Goal: Information Seeking & Learning: Learn about a topic

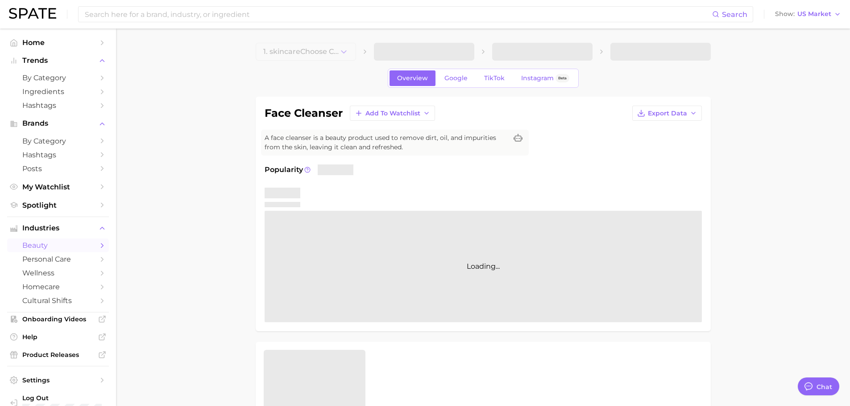
type textarea "x"
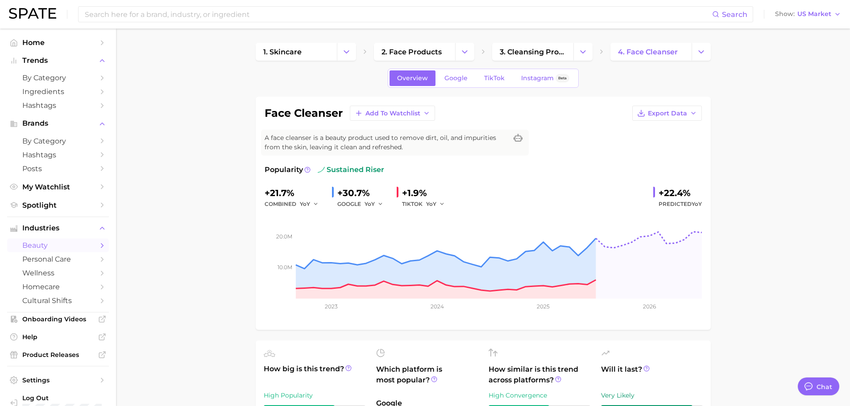
click at [256, 23] on div "Search Show US Market" at bounding box center [425, 14] width 832 height 29
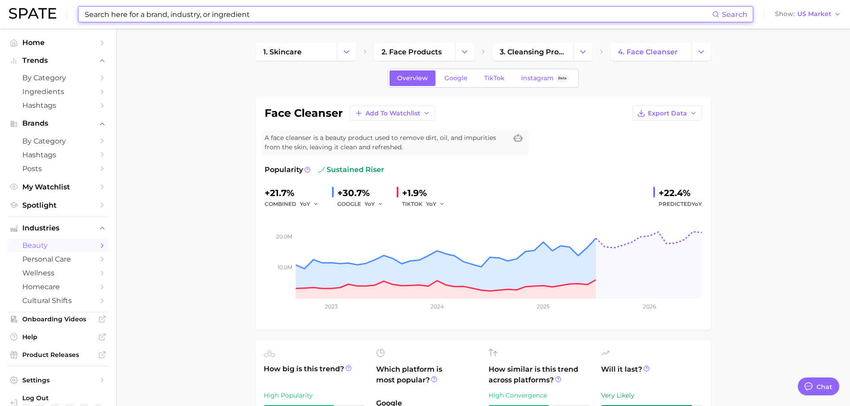
click at [263, 10] on input at bounding box center [398, 14] width 628 height 15
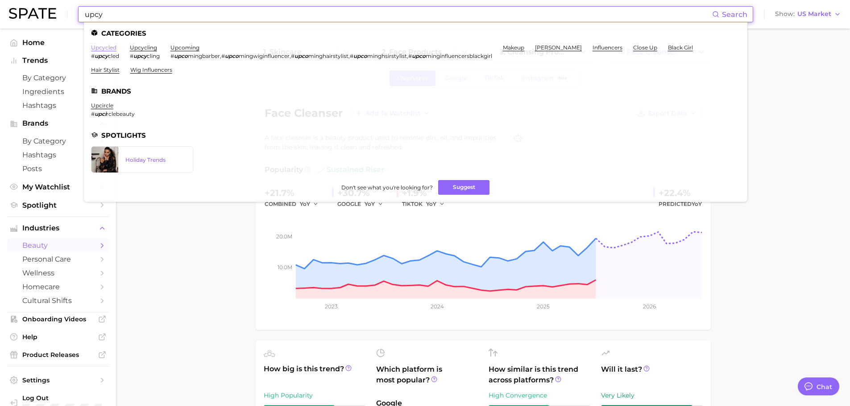
type input "upcy"
click at [111, 49] on link "upcycled" at bounding box center [103, 47] width 25 height 7
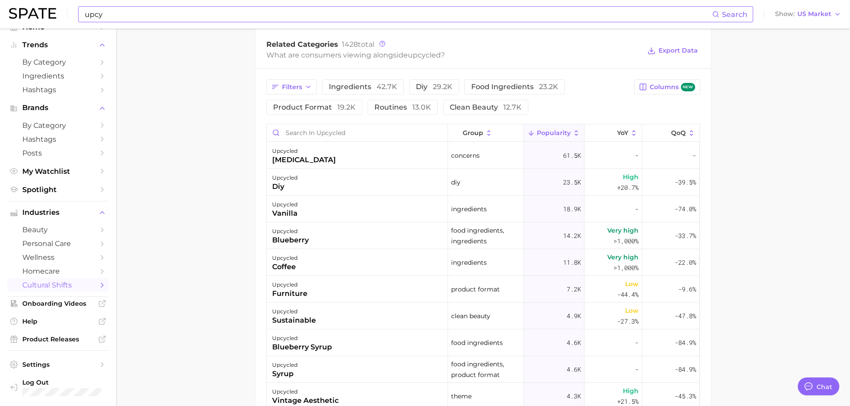
scroll to position [446, 0]
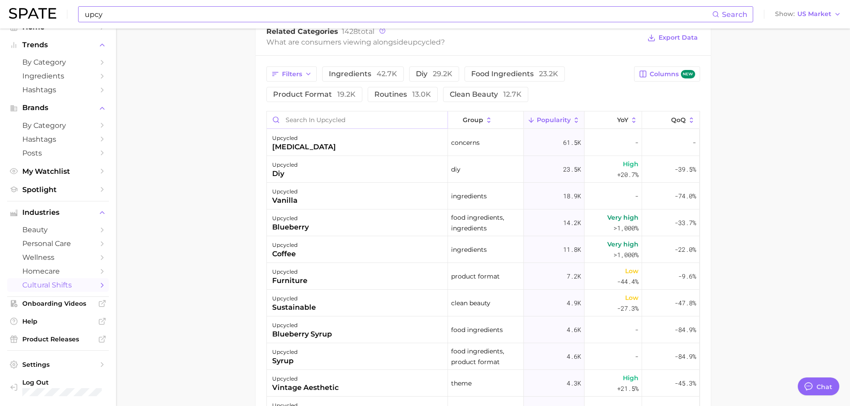
click at [324, 116] on input "Search in upcycled" at bounding box center [357, 119] width 181 height 17
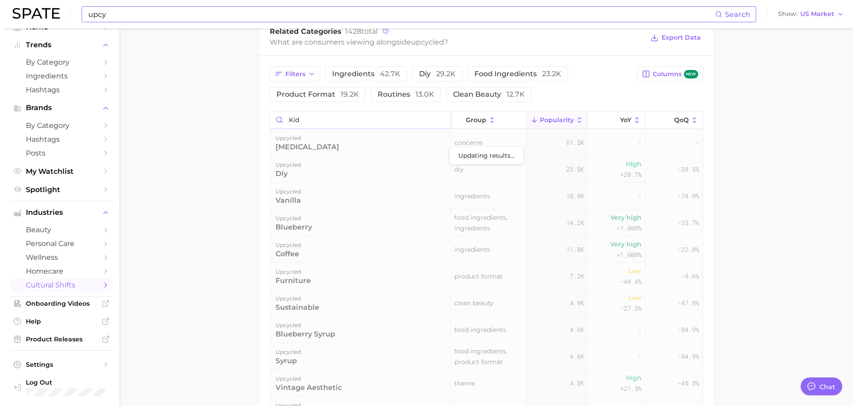
scroll to position [430, 0]
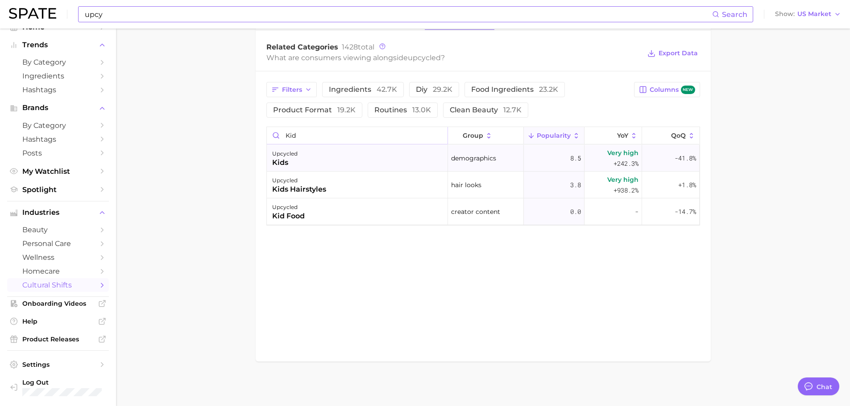
type input "kid"
click at [336, 159] on div "upcycled kids" at bounding box center [357, 158] width 181 height 27
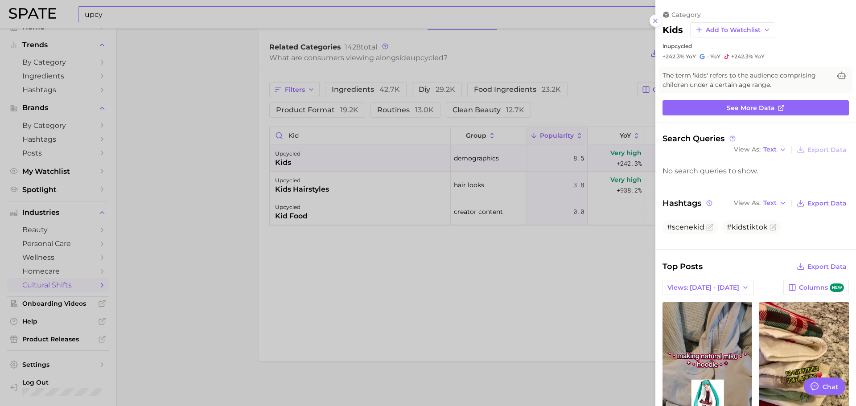
scroll to position [0, 0]
click at [397, 227] on div at bounding box center [428, 203] width 856 height 406
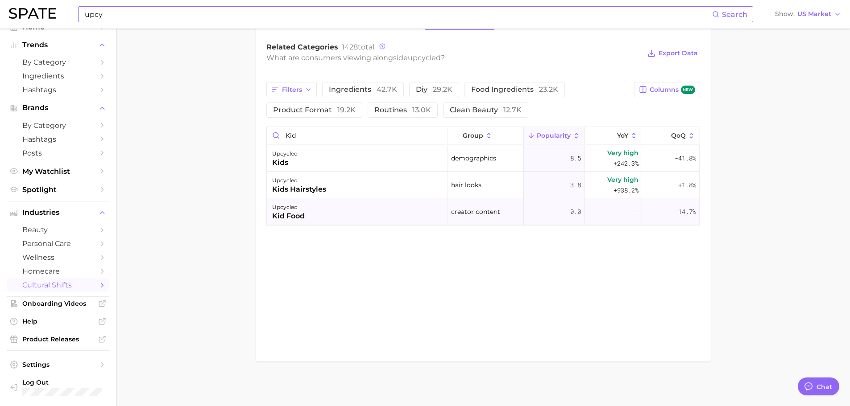
click at [425, 217] on div "upcycled kid food" at bounding box center [357, 211] width 181 height 27
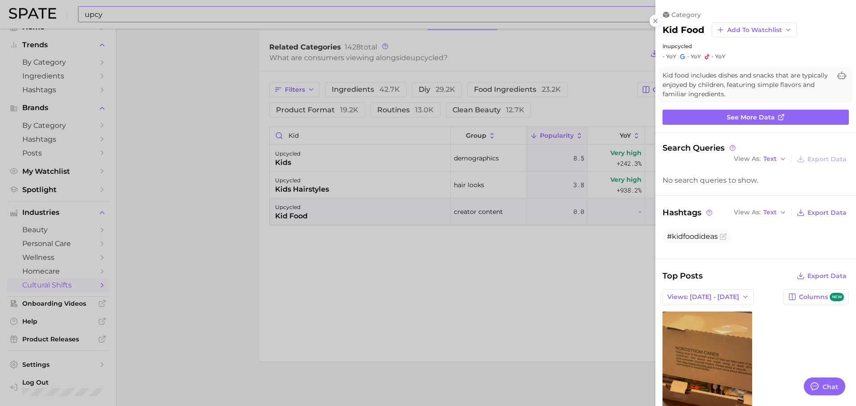
click at [435, 252] on div at bounding box center [428, 203] width 856 height 406
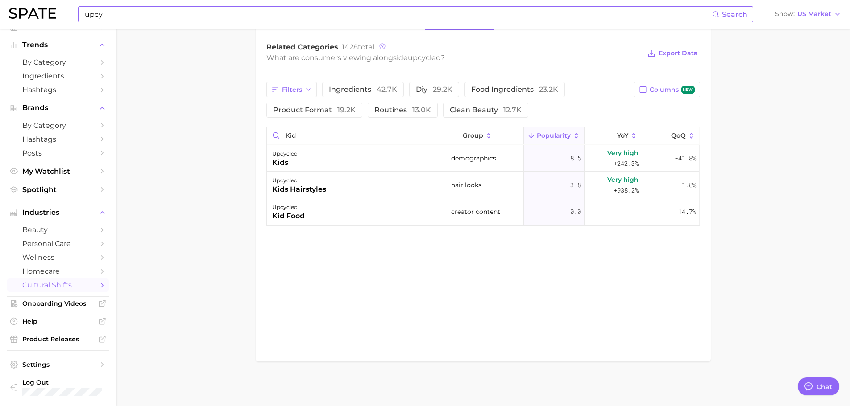
click at [438, 135] on input "kid" at bounding box center [357, 135] width 181 height 17
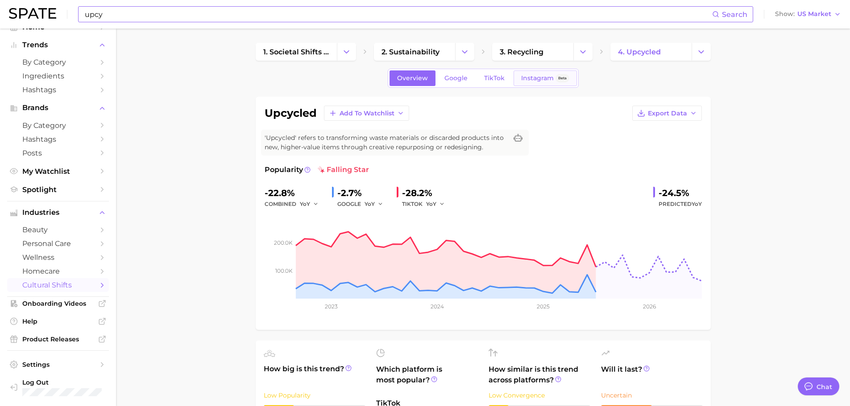
click at [533, 79] on span "Instagram" at bounding box center [537, 78] width 33 height 8
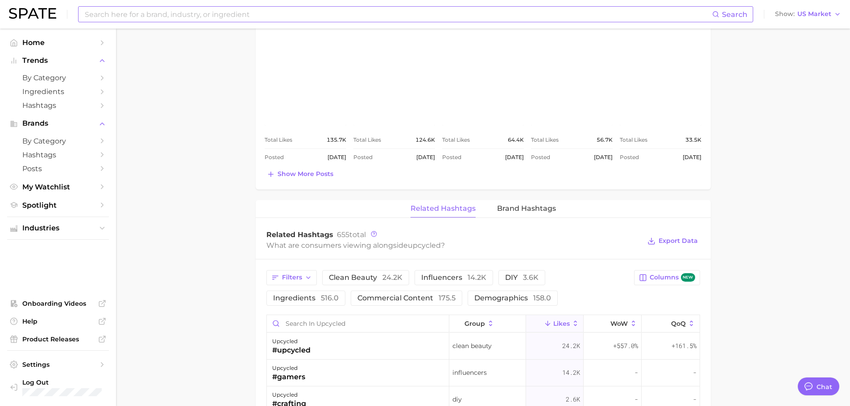
scroll to position [580, 0]
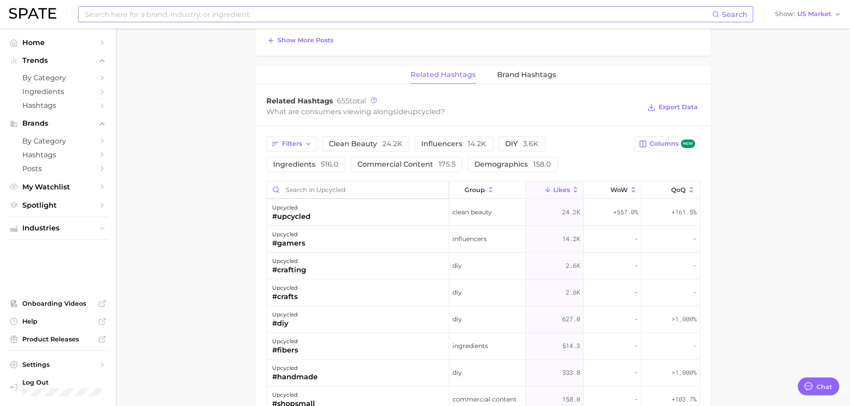
click at [314, 192] on input "Search in upcycled" at bounding box center [358, 190] width 182 height 17
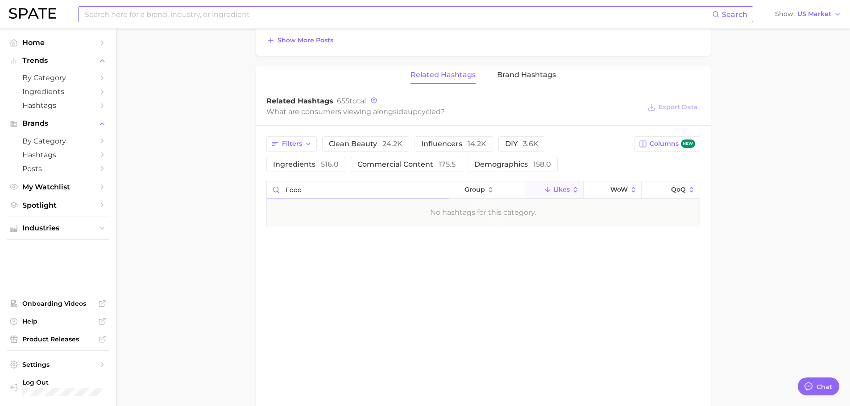
type input "food"
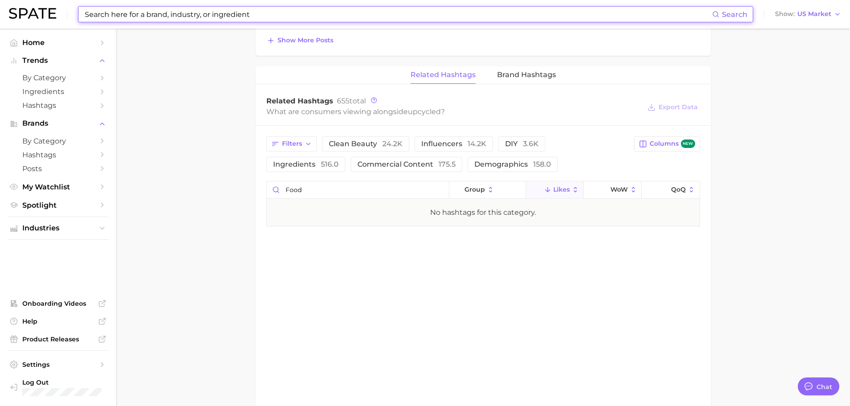
click at [164, 15] on input at bounding box center [398, 14] width 628 height 15
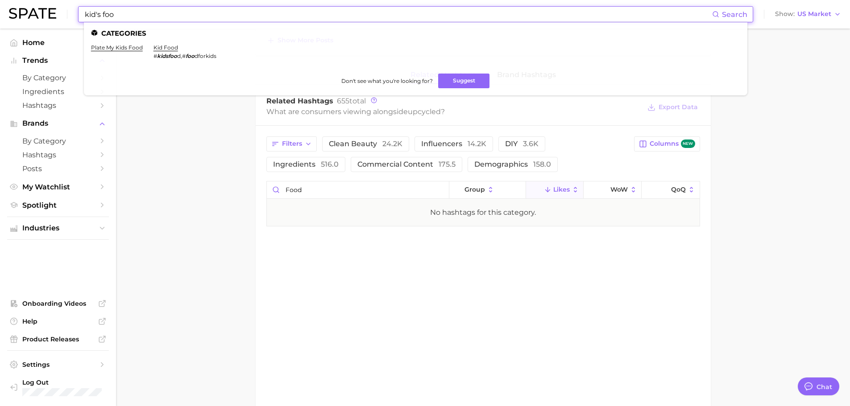
type input "kid's foo"
click at [150, 45] on ul "plate my kids food kid food # kidsfoo d , # foo dforkids" at bounding box center [415, 55] width 649 height 22
click at [161, 46] on link "kid food" at bounding box center [165, 47] width 25 height 7
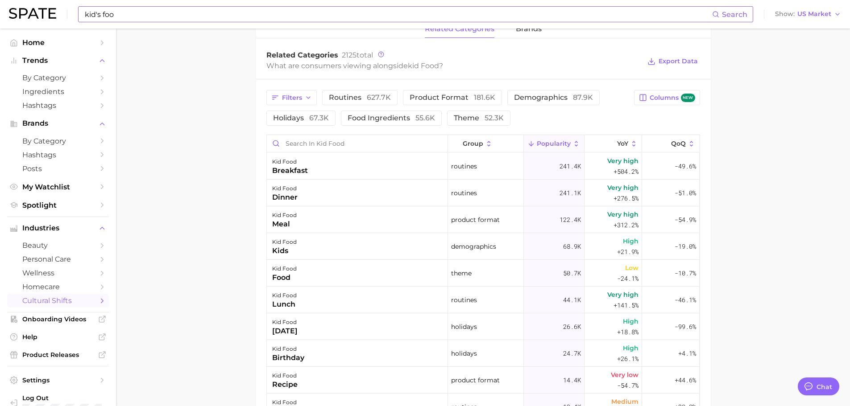
scroll to position [446, 0]
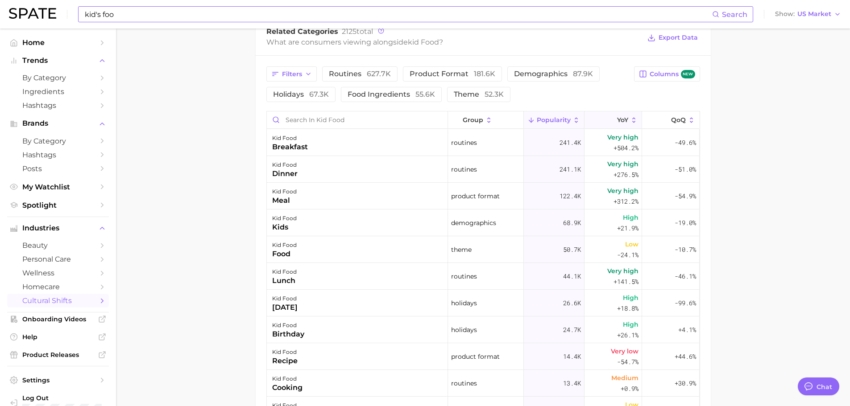
click at [630, 121] on icon at bounding box center [634, 120] width 8 height 8
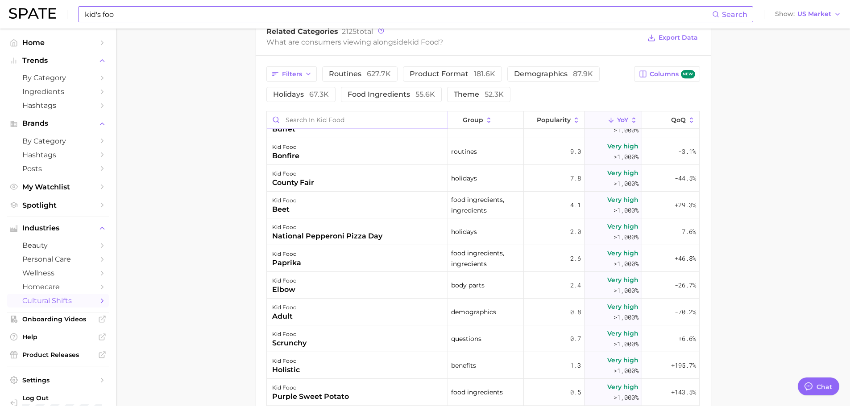
scroll to position [134, 0]
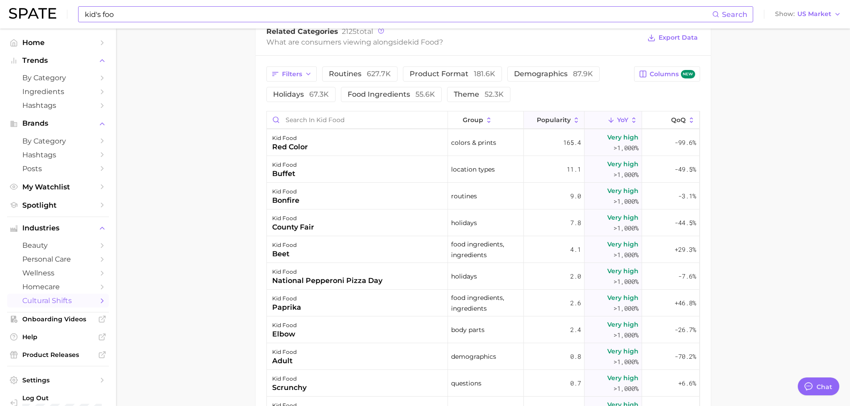
click at [572, 116] on icon at bounding box center [576, 120] width 8 height 8
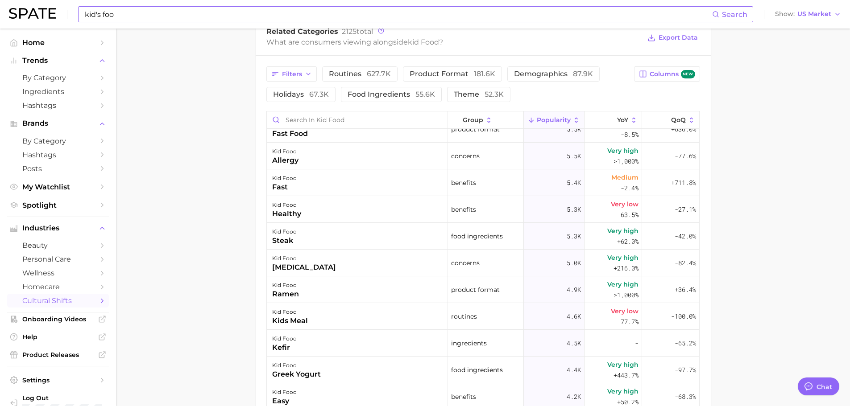
scroll to position [669, 0]
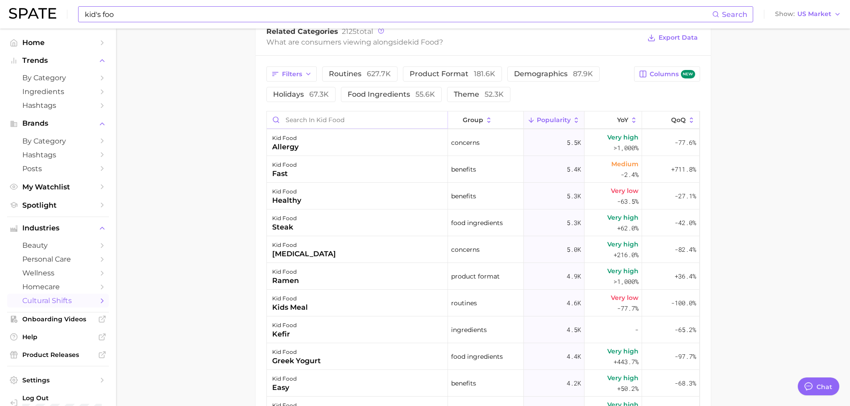
click at [333, 116] on input "Search in kid food" at bounding box center [357, 119] width 181 height 17
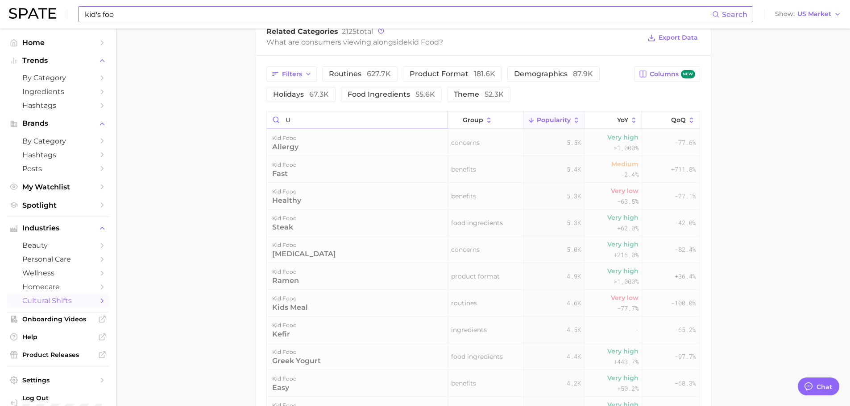
scroll to position [0, 0]
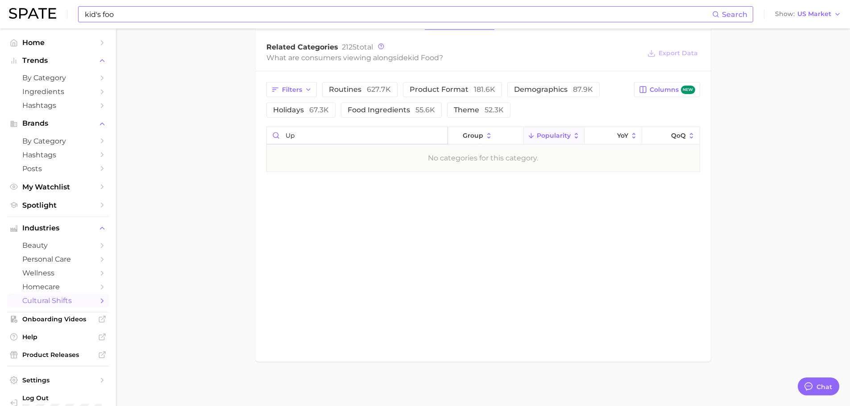
type input "u"
type input "n"
type input "o"
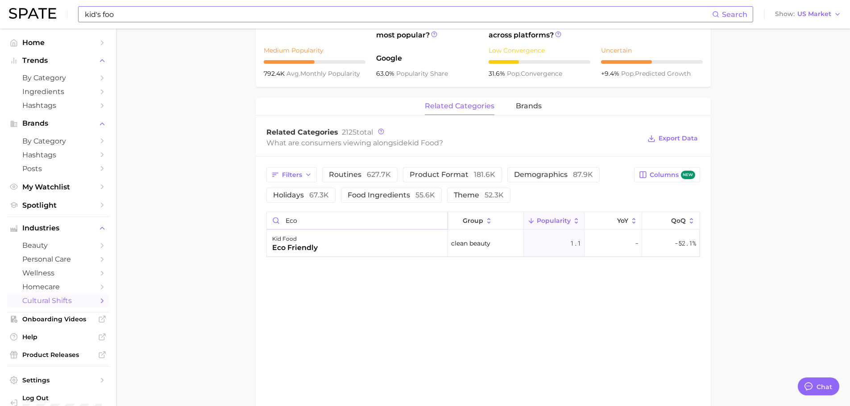
scroll to position [207, 0]
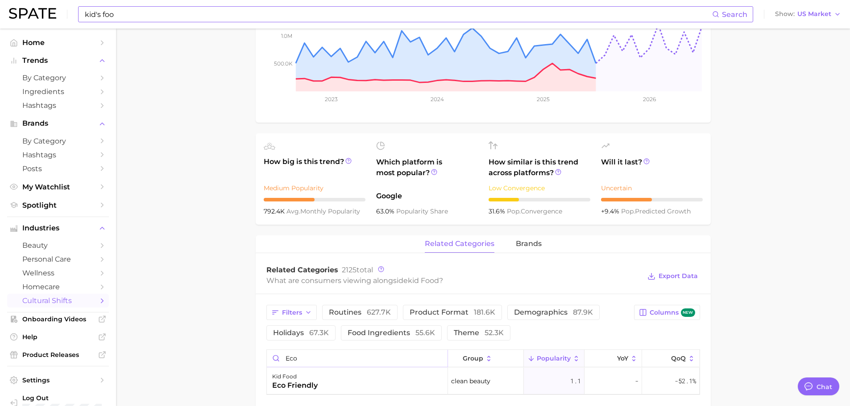
type input "eco"
click at [157, 12] on input "kid's foo" at bounding box center [398, 14] width 628 height 15
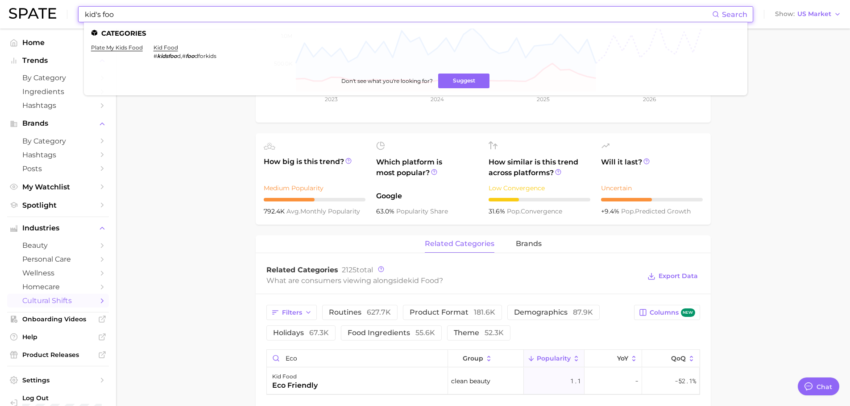
click at [157, 12] on input "kid's foo" at bounding box center [398, 14] width 628 height 15
type input "upcyl"
click at [105, 44] on link "upcycled" at bounding box center [103, 47] width 25 height 7
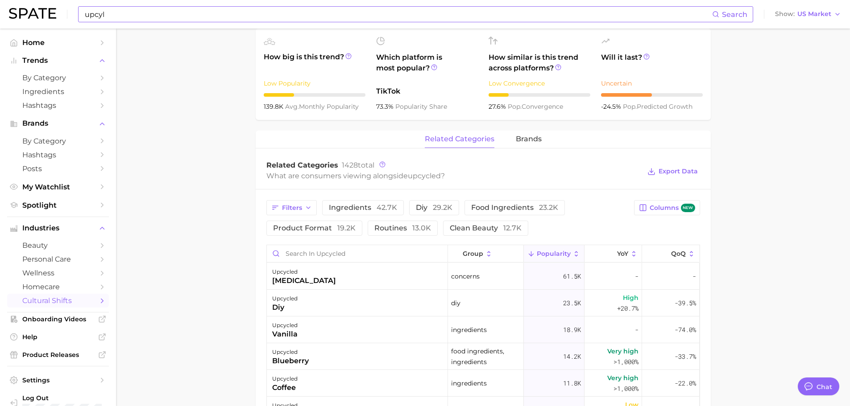
scroll to position [446, 0]
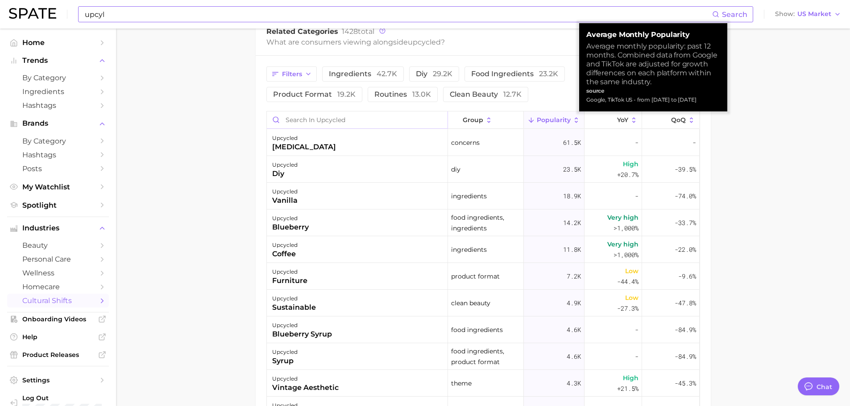
click at [390, 126] on input "Search in upcycled" at bounding box center [357, 119] width 181 height 17
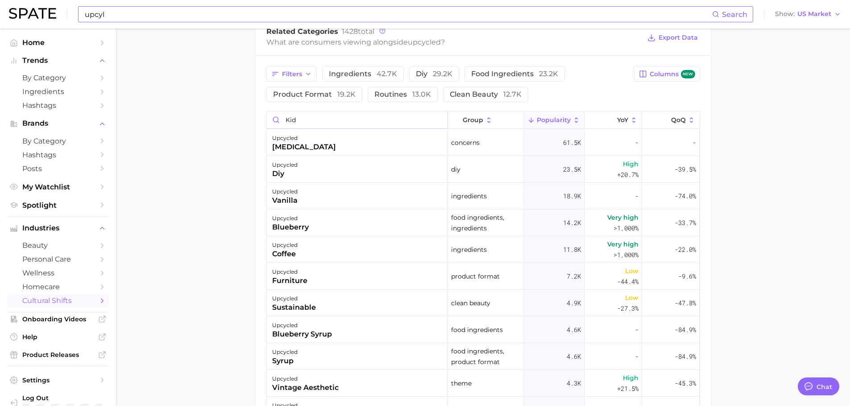
scroll to position [430, 0]
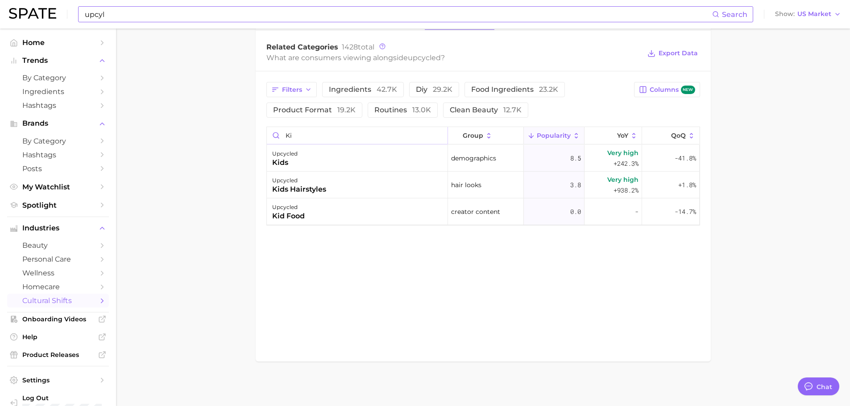
type input "k"
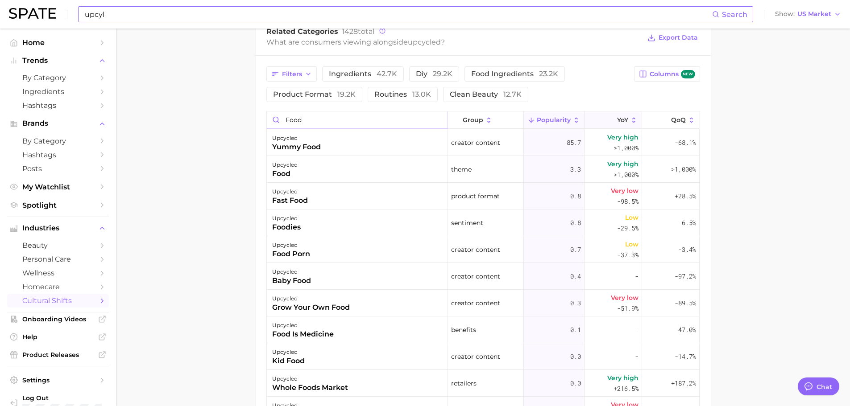
type input "food"
click at [637, 120] on icon at bounding box center [634, 120] width 8 height 8
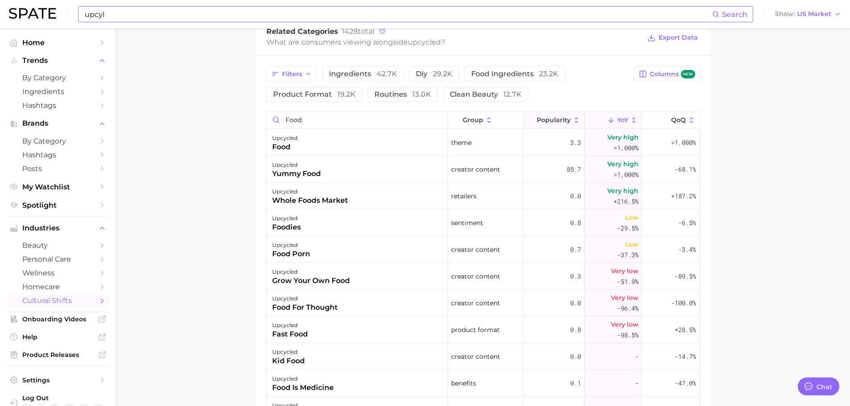
click at [577, 120] on icon at bounding box center [576, 120] width 8 height 8
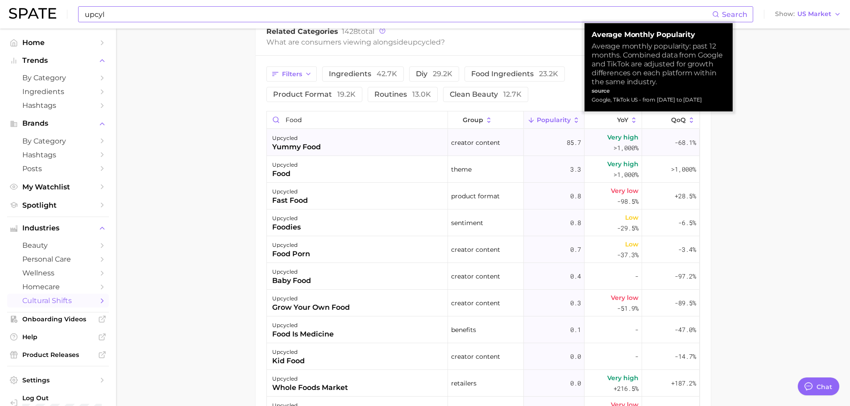
click at [404, 153] on div "upcycled yummy food" at bounding box center [357, 142] width 181 height 27
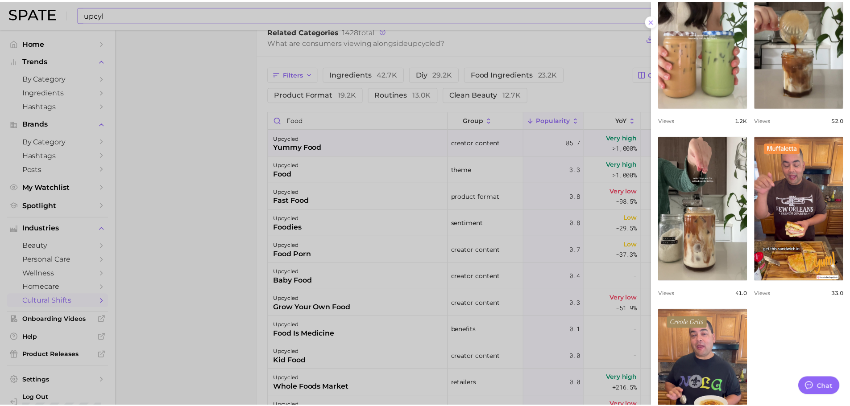
scroll to position [357, 0]
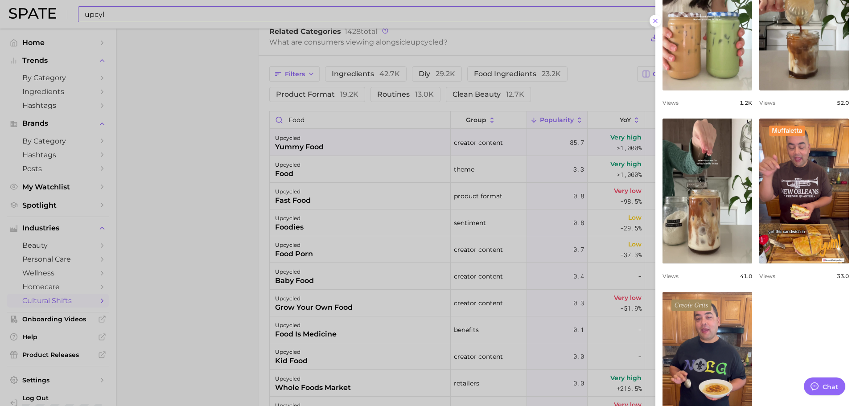
click at [241, 260] on div at bounding box center [428, 203] width 856 height 406
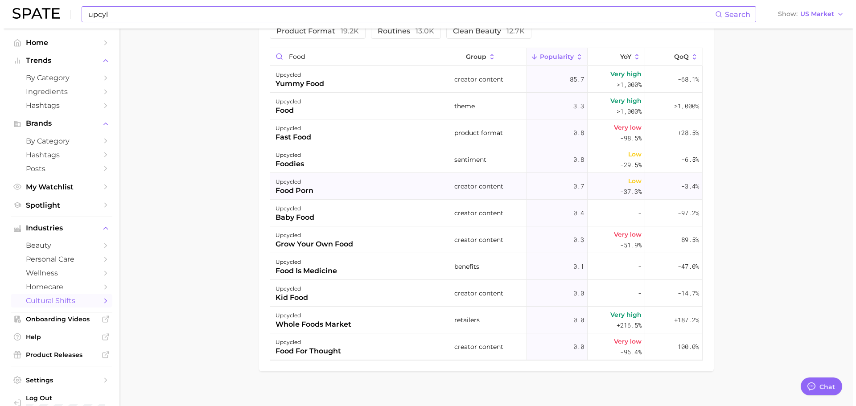
scroll to position [519, 0]
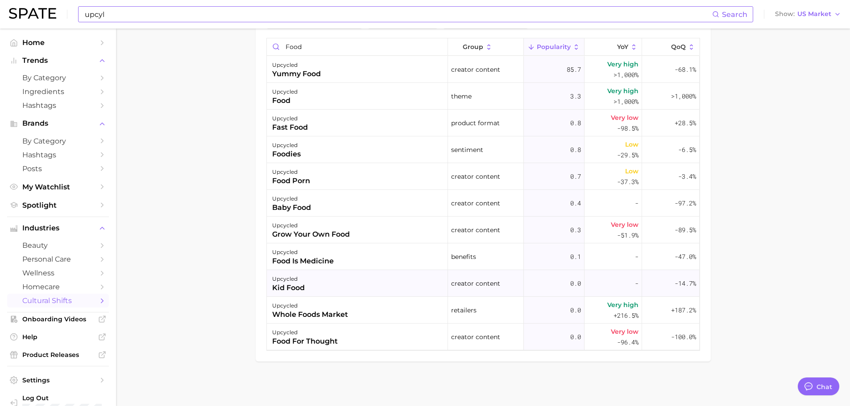
click at [286, 289] on div "kid food" at bounding box center [288, 288] width 33 height 11
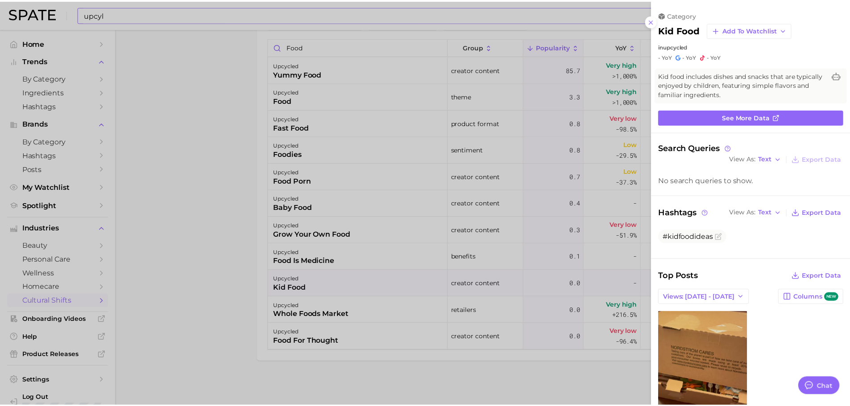
scroll to position [0, 0]
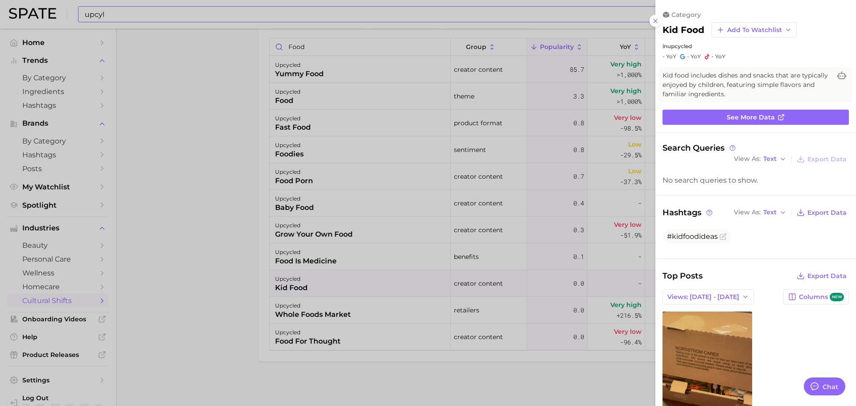
drag, startPoint x: 140, startPoint y: 205, endPoint x: 145, endPoint y: 197, distance: 9.0
click at [144, 198] on div at bounding box center [428, 203] width 856 height 406
